Goal: Task Accomplishment & Management: Use online tool/utility

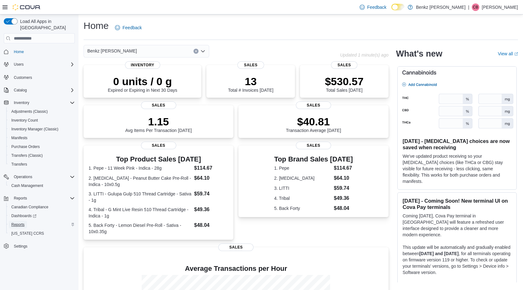
click at [20, 222] on span "Reports" at bounding box center [17, 224] width 13 height 5
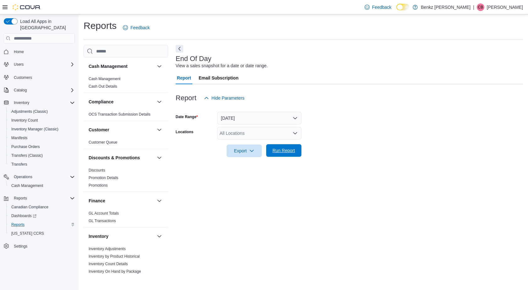
click at [283, 151] on span "Run Report" at bounding box center [283, 150] width 23 height 6
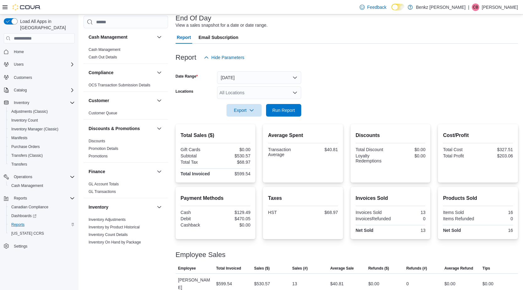
scroll to position [42, 0]
